Goal: Task Accomplishment & Management: Complete application form

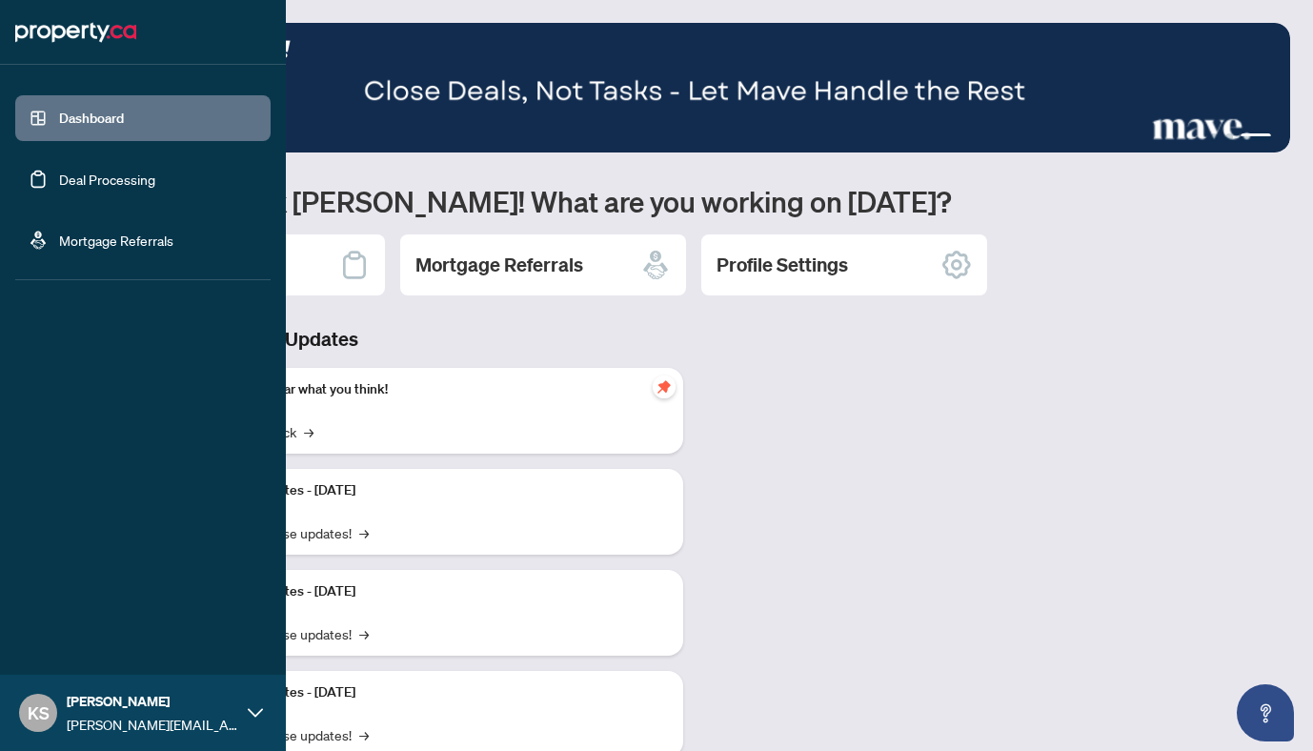
click at [74, 176] on link "Deal Processing" at bounding box center [107, 179] width 96 height 17
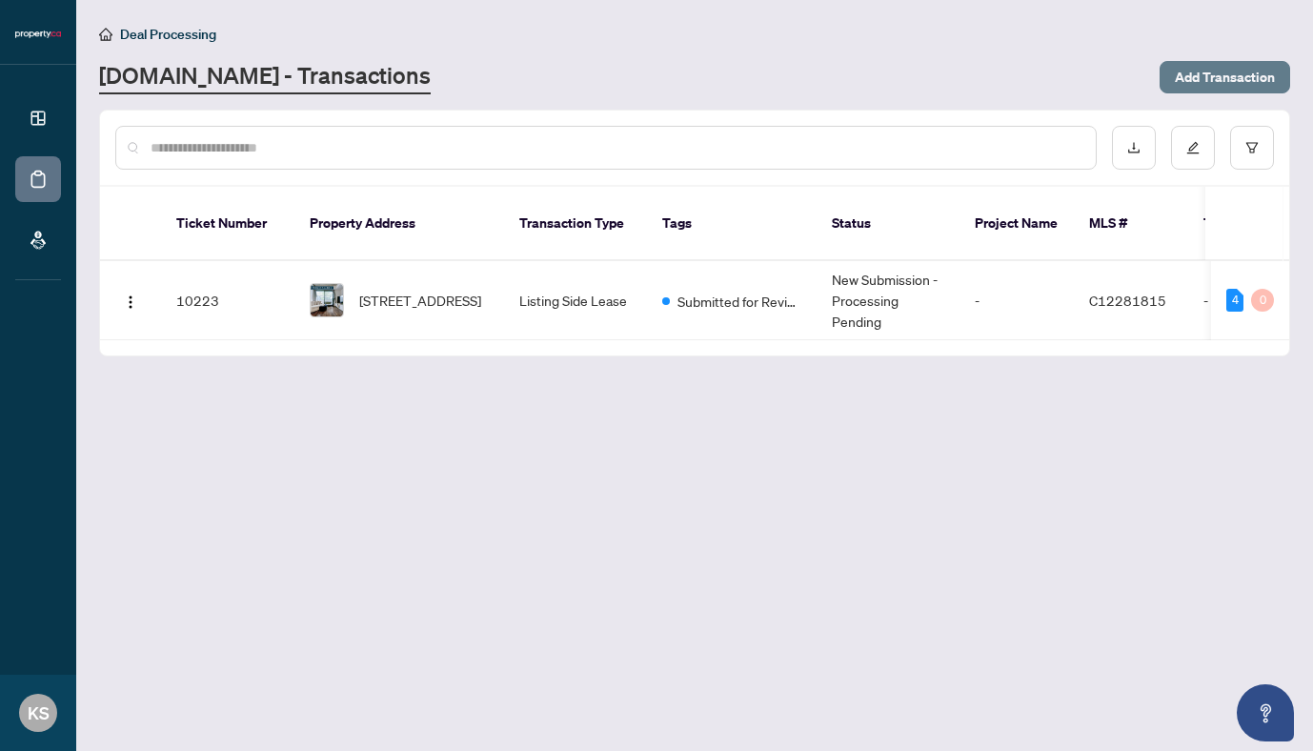
click at [1194, 75] on span "Add Transaction" at bounding box center [1225, 77] width 100 height 30
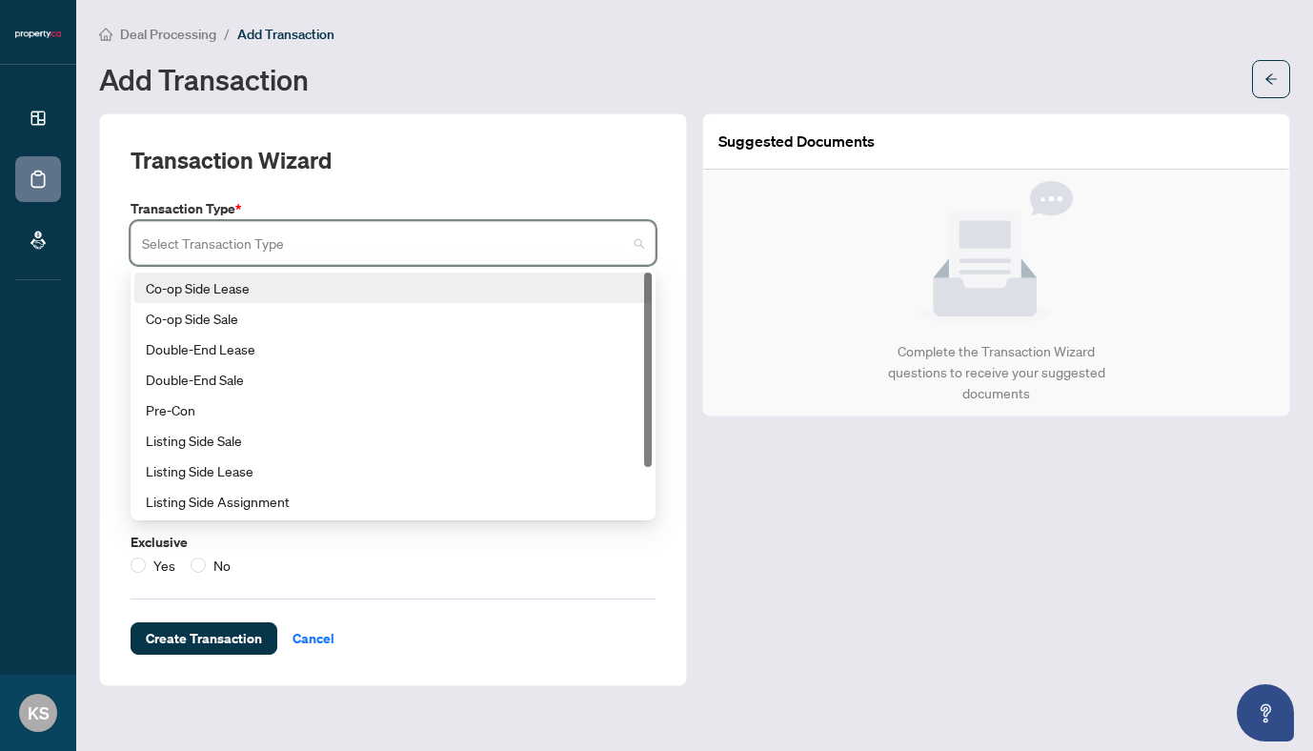
click at [355, 250] on input "search" at bounding box center [384, 246] width 485 height 42
click at [394, 174] on div "Transaction Wizard" at bounding box center [393, 171] width 525 height 53
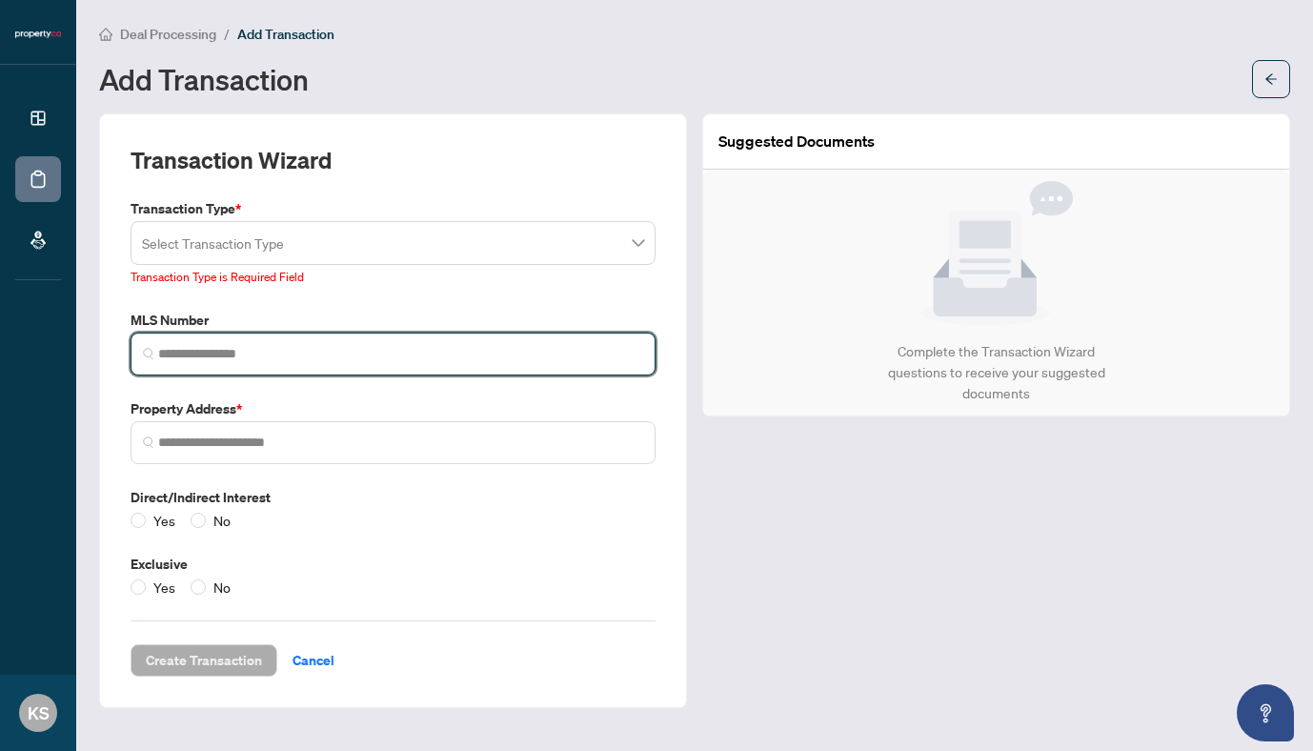
click at [322, 353] on input "search" at bounding box center [400, 354] width 485 height 20
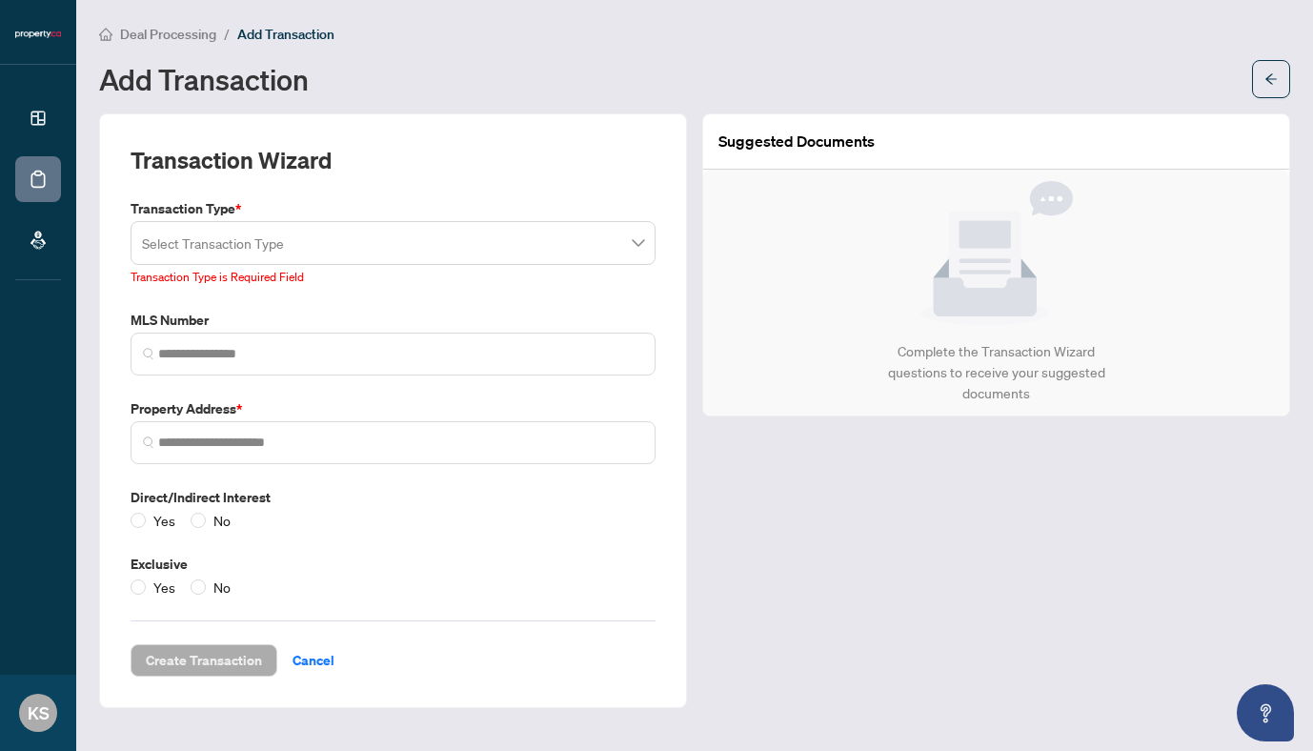
click at [621, 76] on div "Add Transaction" at bounding box center [670, 79] width 1142 height 30
